Goal: Information Seeking & Learning: Learn about a topic

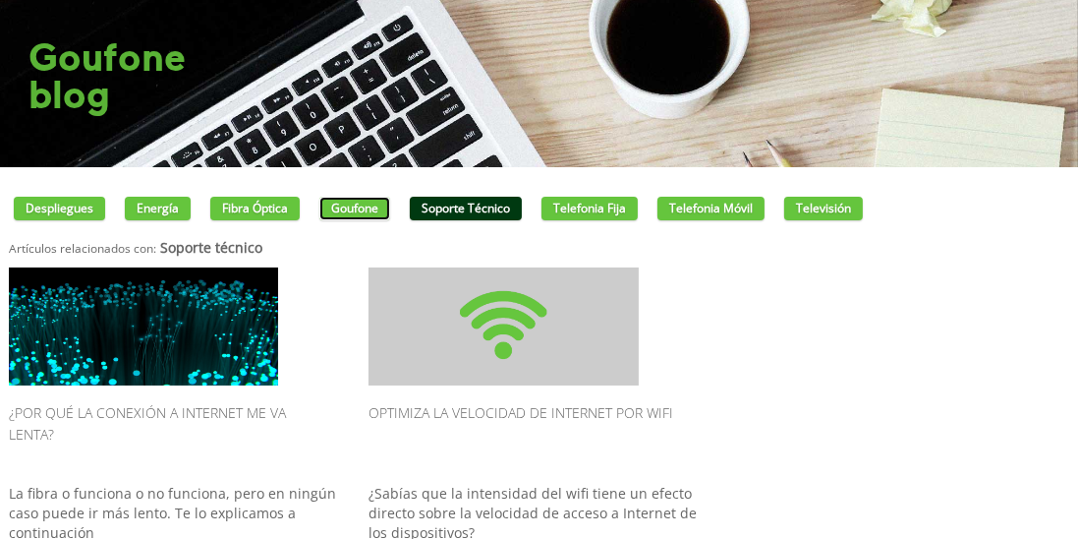
click at [378, 216] on link "Goufone" at bounding box center [355, 209] width 71 height 24
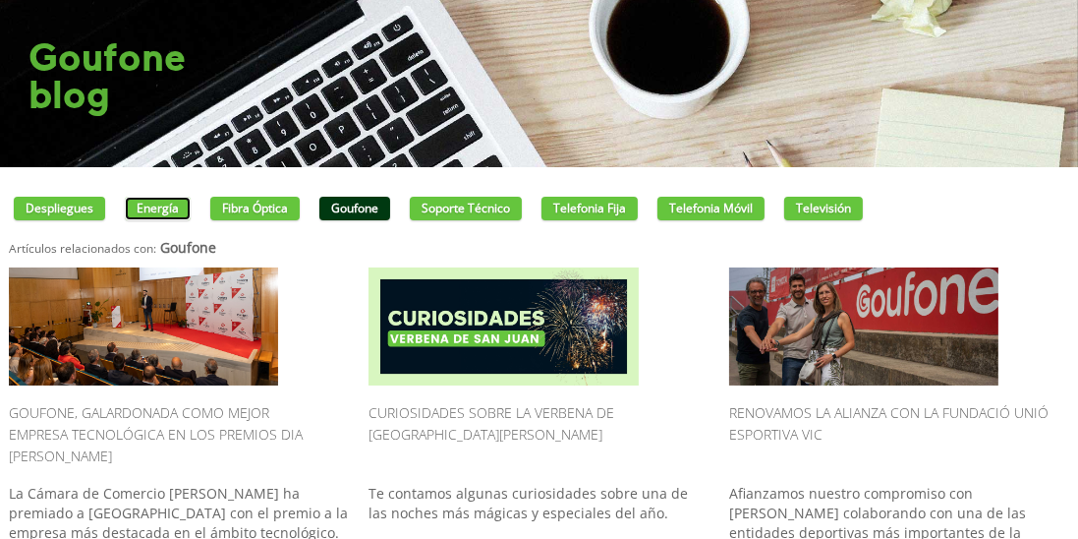
click at [146, 218] on link "Energía" at bounding box center [158, 209] width 66 height 24
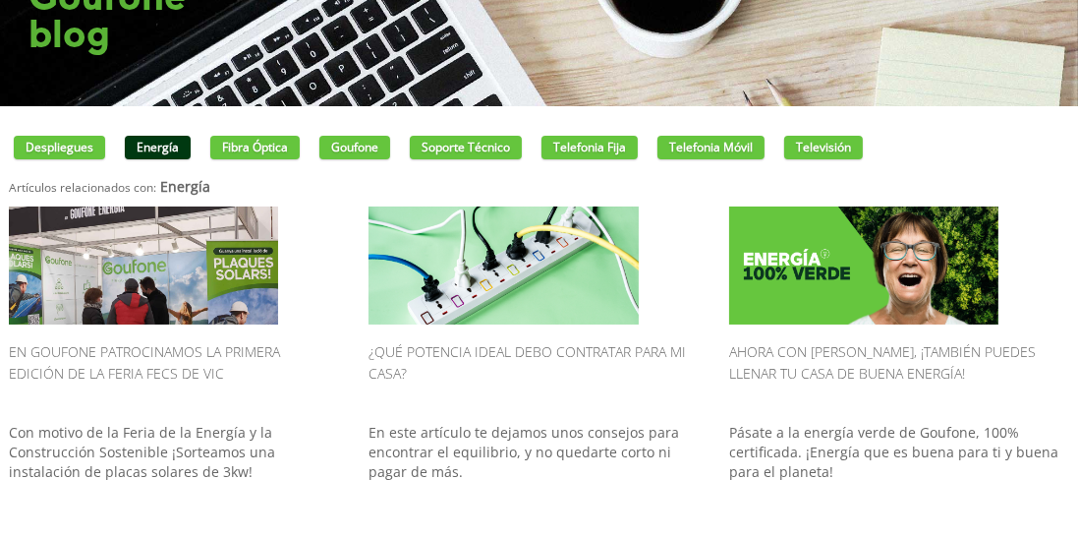
scroll to position [60, 0]
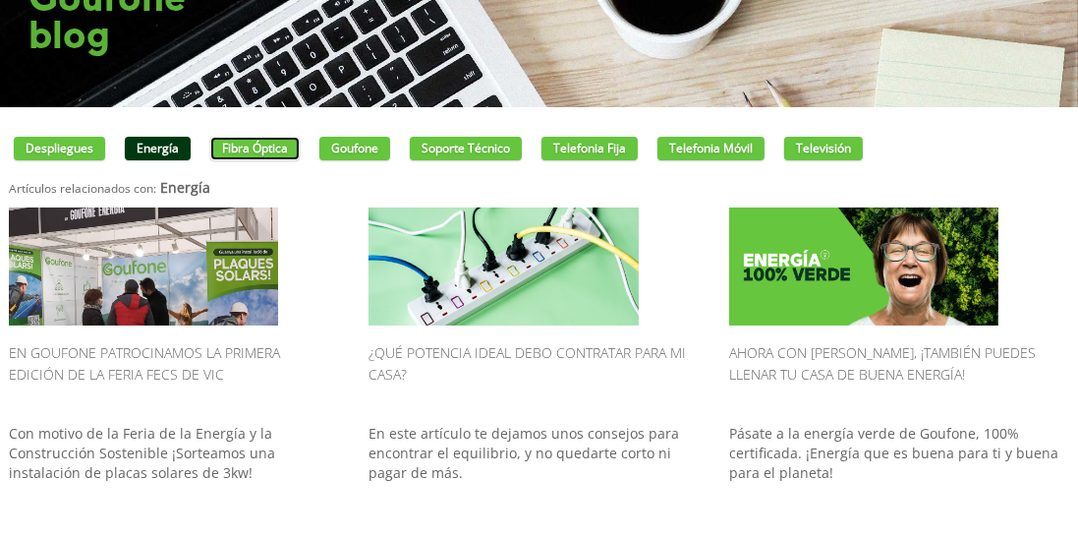
click at [238, 155] on link "Fibra óptica" at bounding box center [254, 149] width 89 height 24
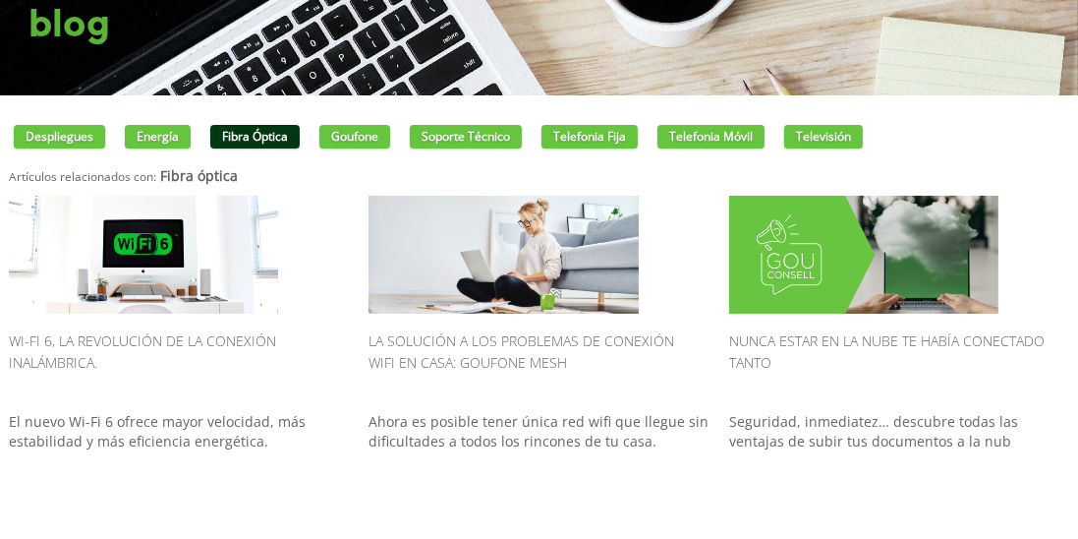
scroll to position [68, 0]
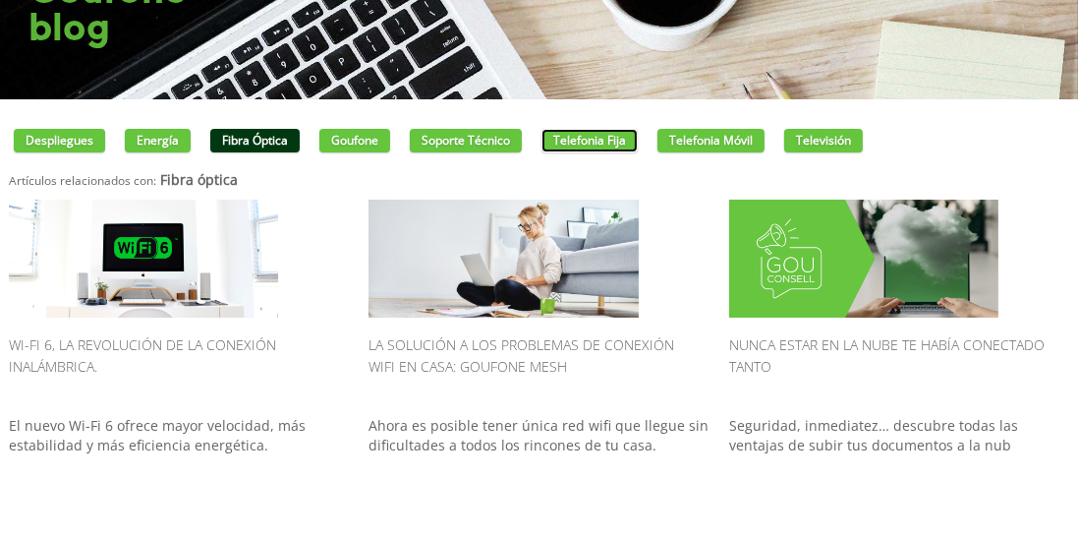
click at [578, 146] on link "Telefonia fija" at bounding box center [590, 141] width 96 height 24
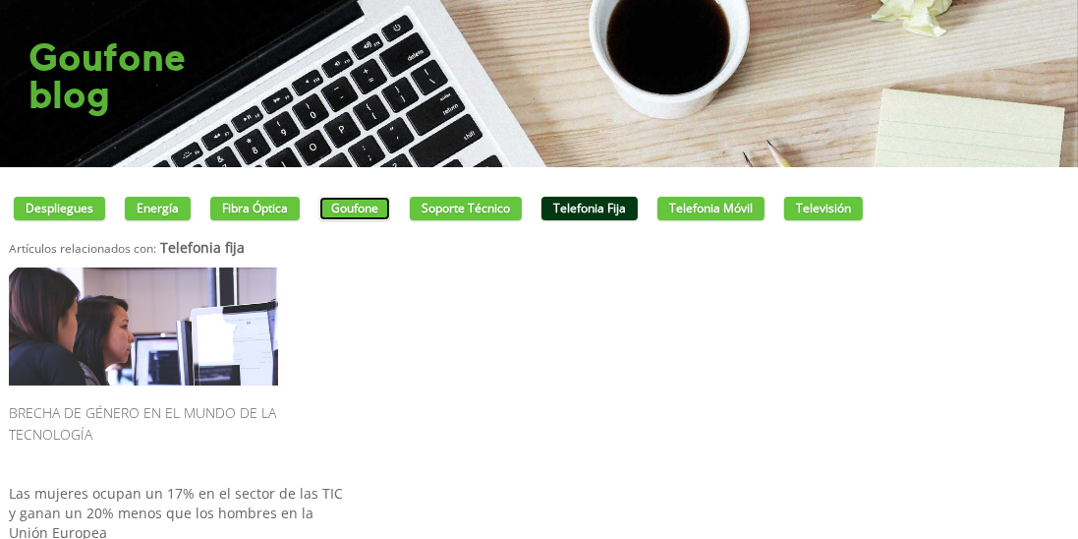
click at [347, 216] on link "Goufone" at bounding box center [355, 209] width 71 height 24
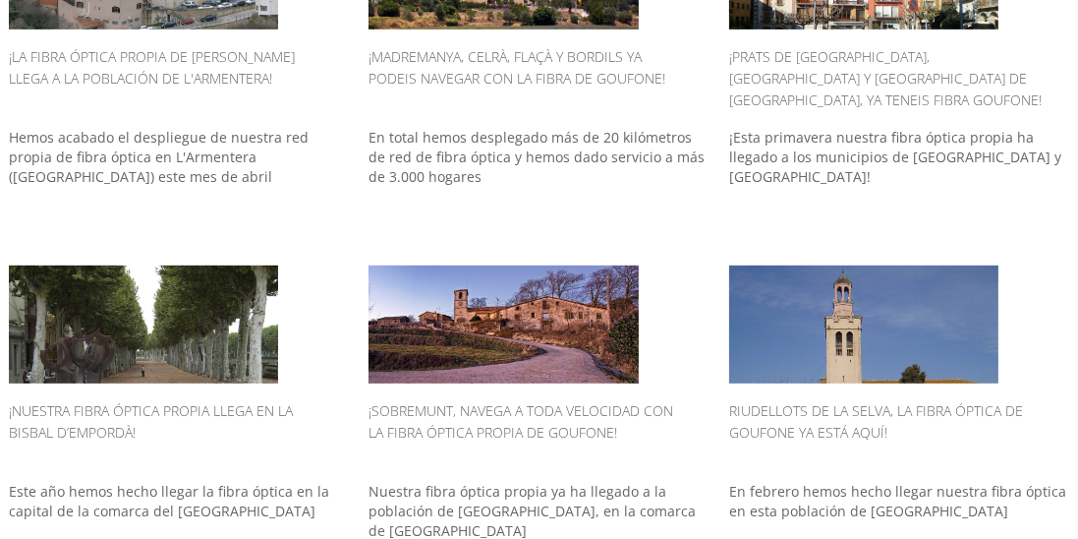
scroll to position [1058, 0]
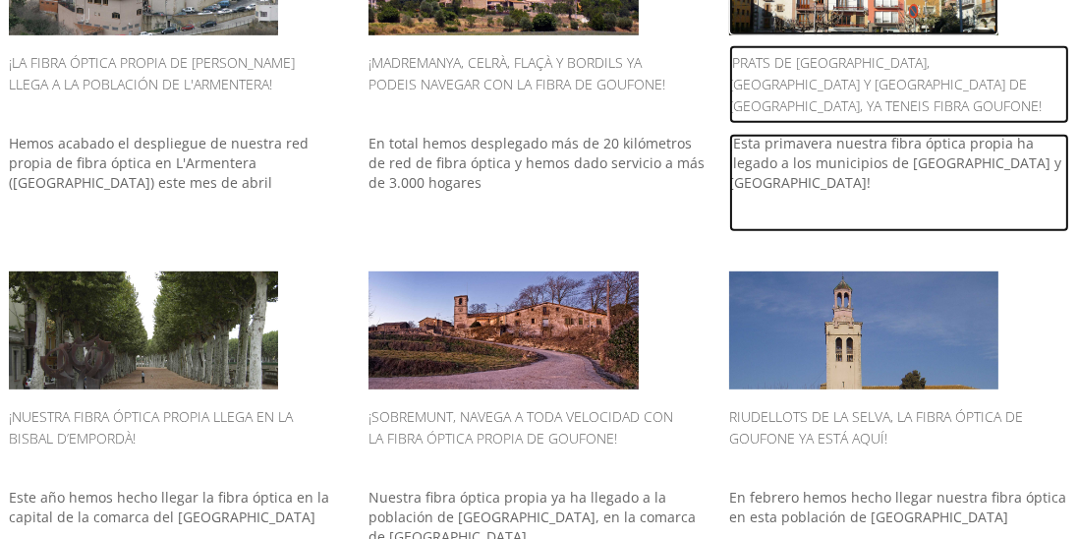
click at [881, 74] on h2 "¡Prats de Lluçanès, Sant Boi y Sant Agustí de Lluçanès, ya teneis fibra Goufone!" at bounding box center [899, 84] width 340 height 79
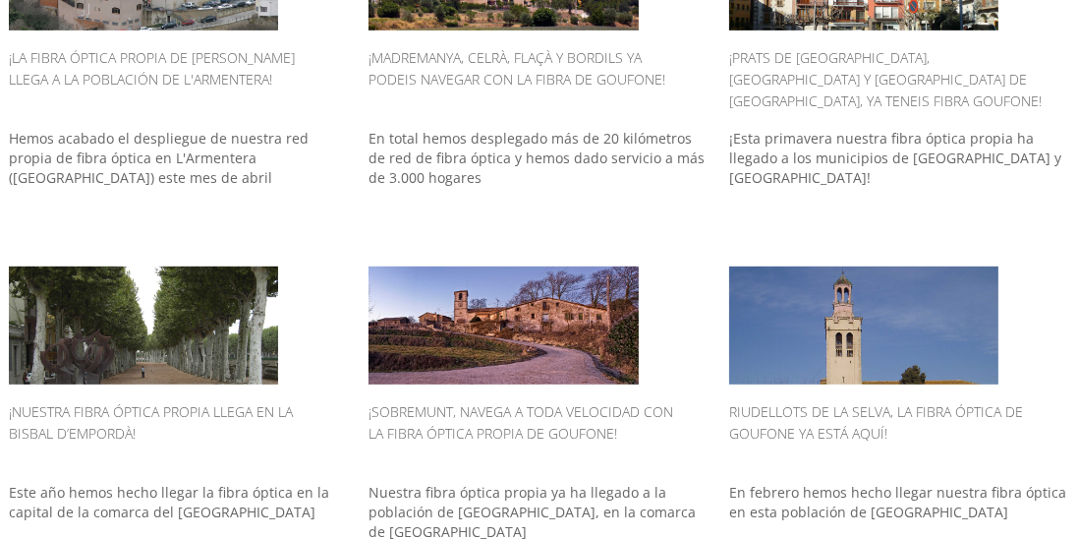
scroll to position [1121, 0]
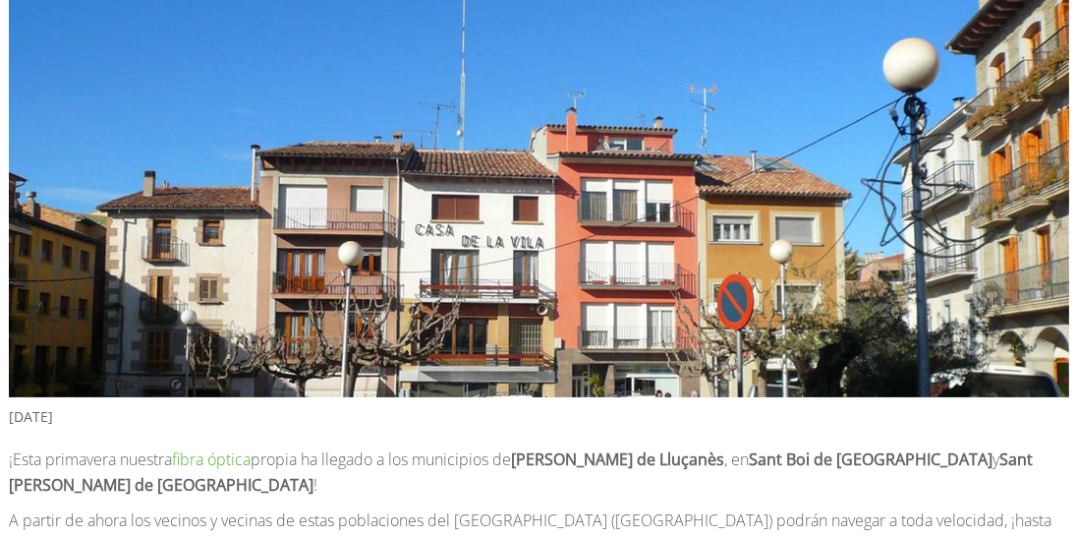
scroll to position [386, 0]
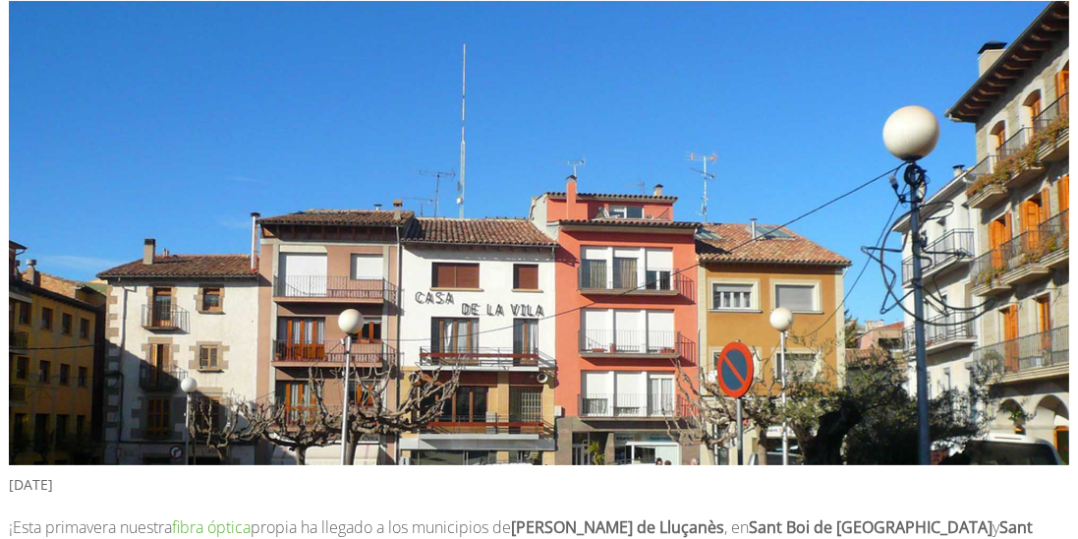
click at [833, 130] on img at bounding box center [539, 238] width 1061 height 474
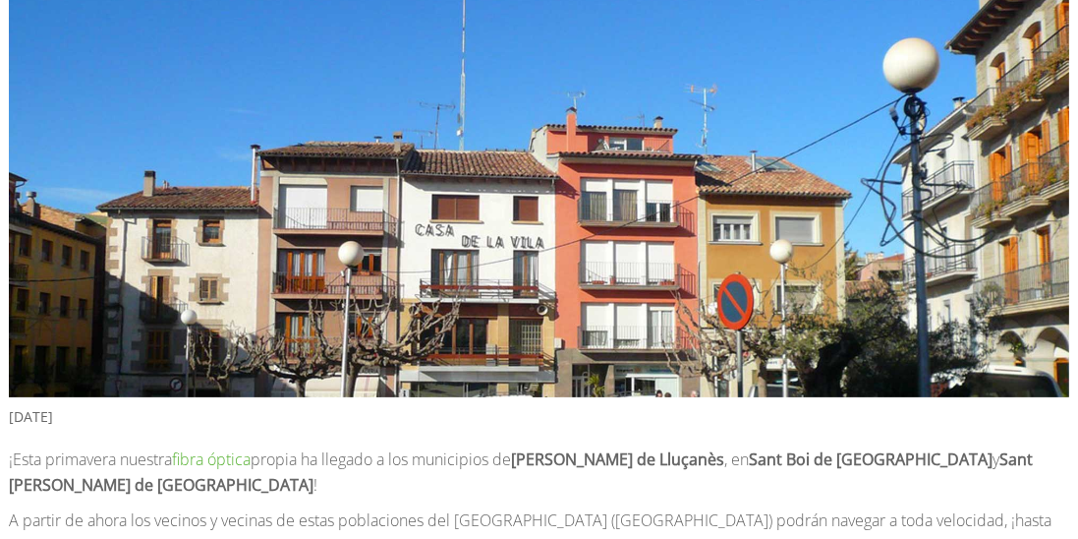
scroll to position [496, 0]
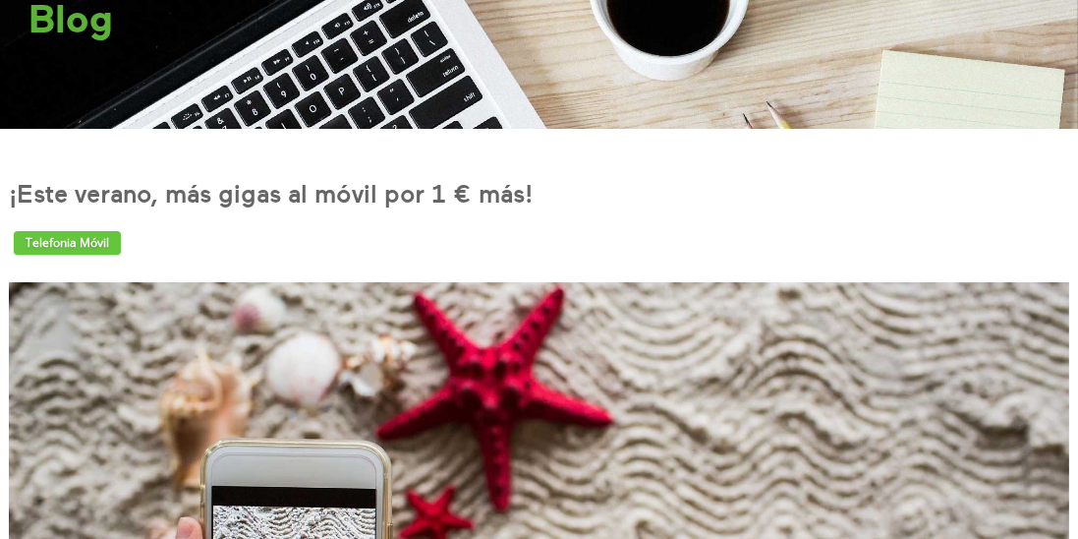
scroll to position [177, 0]
